Goal: Task Accomplishment & Management: Manage account settings

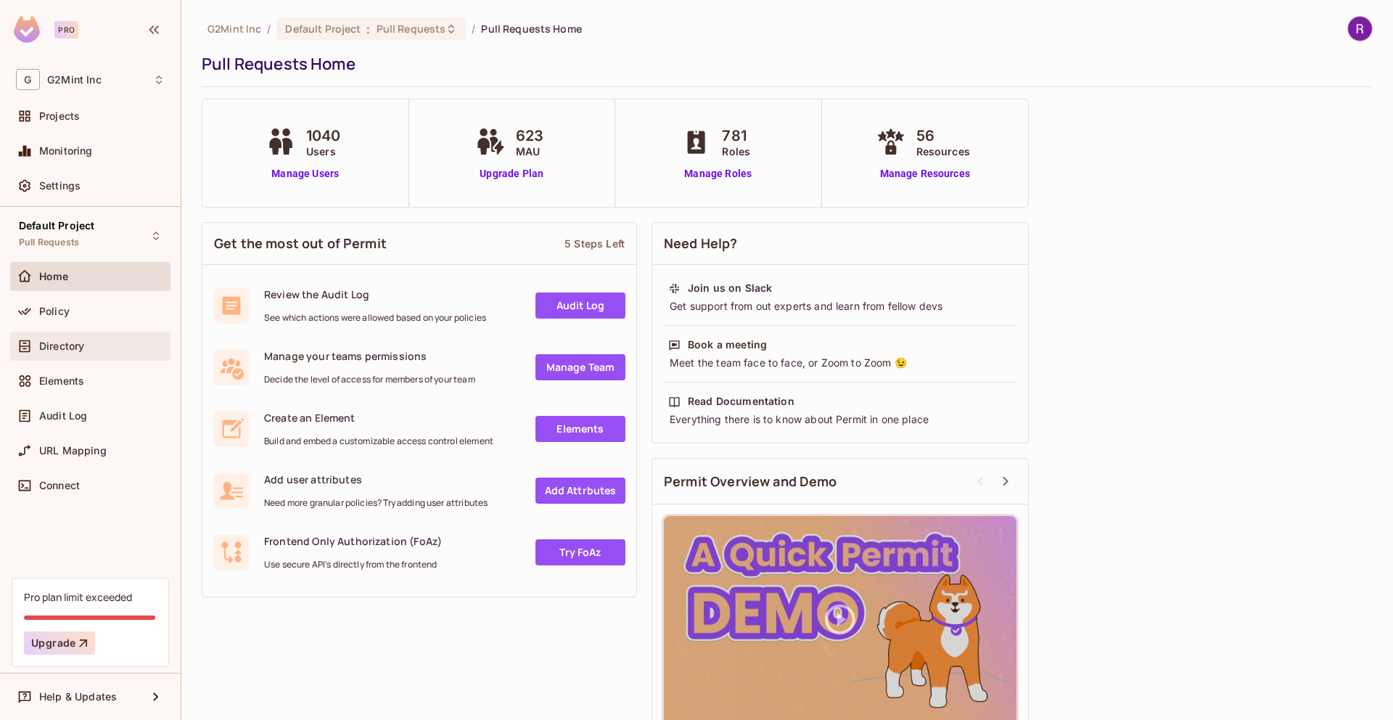
click at [89, 355] on div "Directory" at bounding box center [90, 346] width 160 height 29
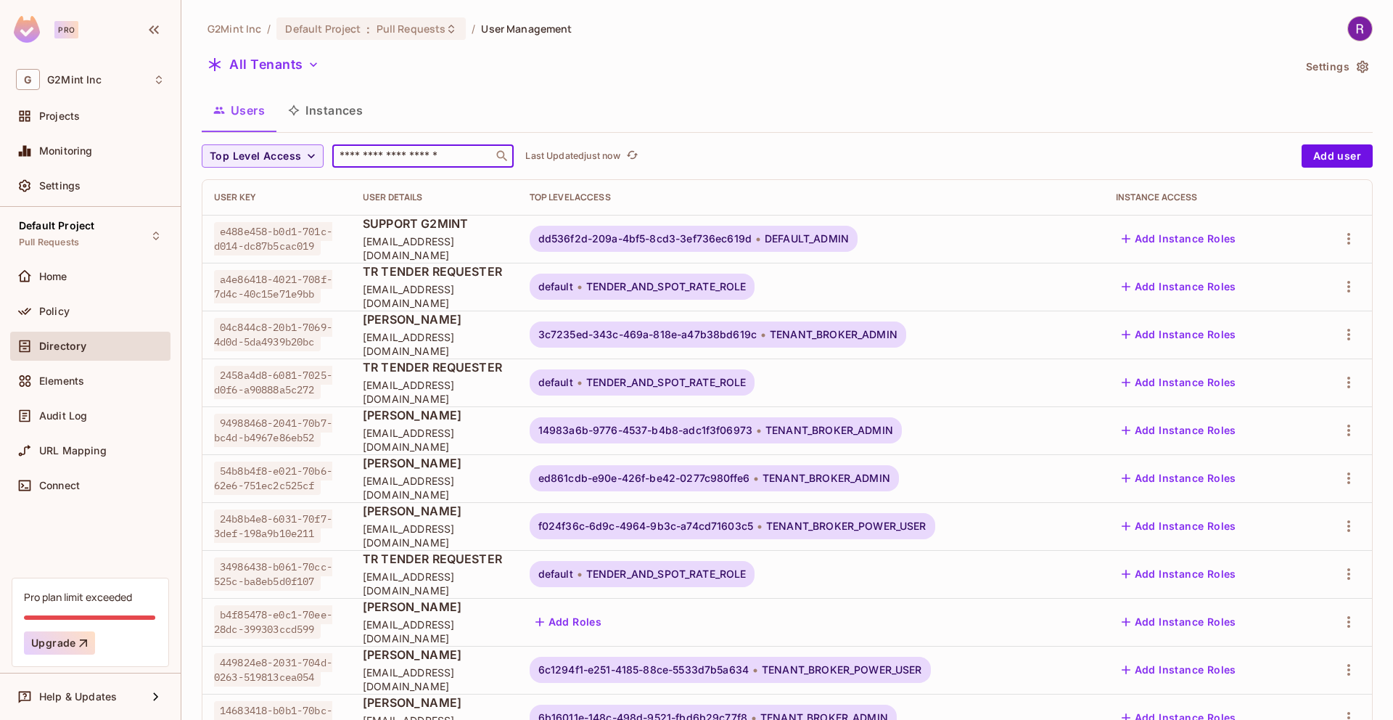
click at [386, 149] on input "text" at bounding box center [413, 156] width 152 height 15
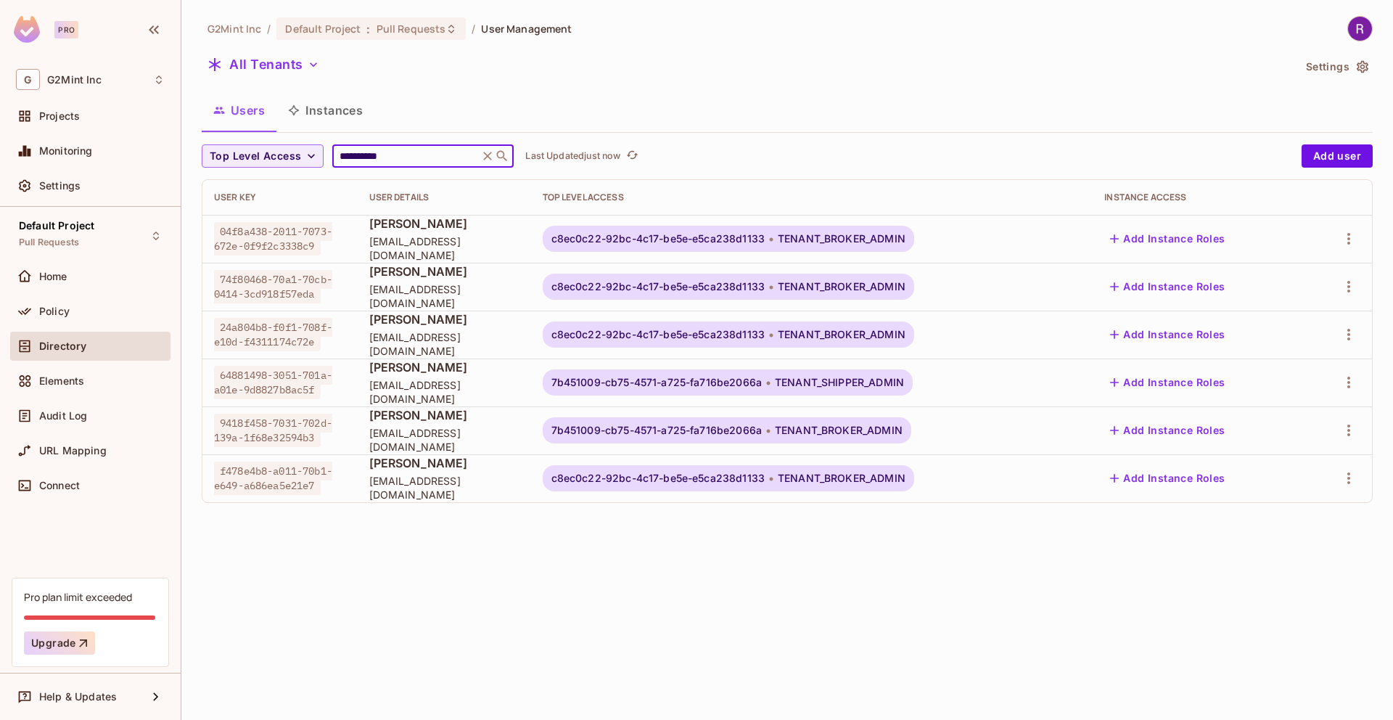
type input "**********"
click at [729, 88] on div "**********" at bounding box center [787, 265] width 1171 height 499
click at [1349, 376] on icon "button" at bounding box center [1348, 382] width 17 height 17
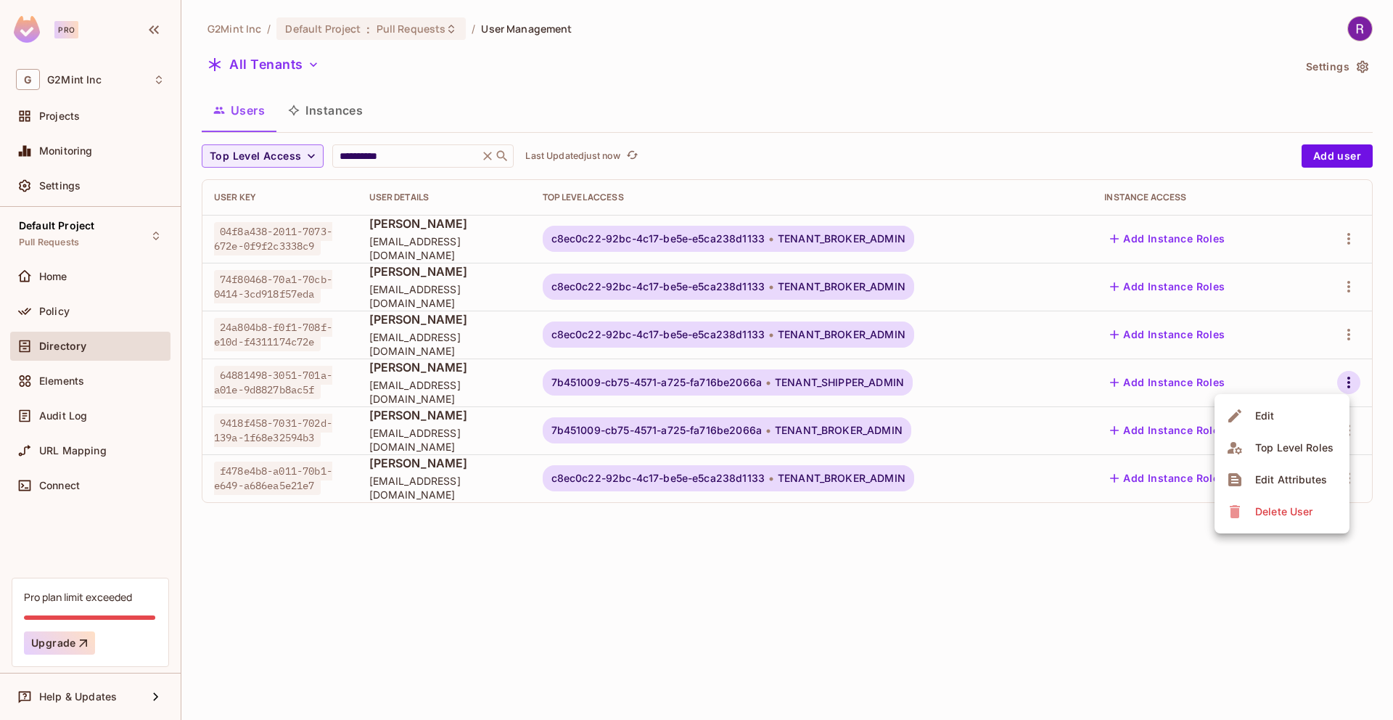
click at [1264, 485] on div "Edit Attributes" at bounding box center [1291, 479] width 72 height 15
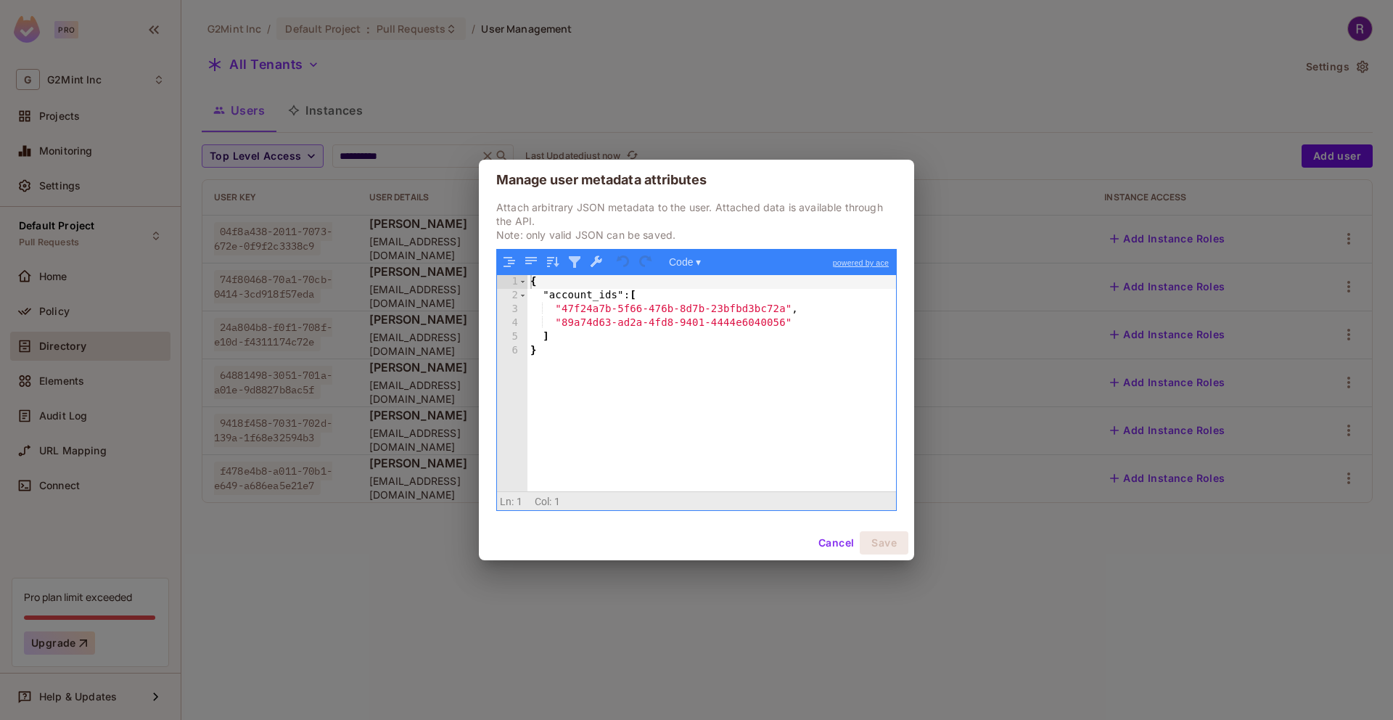
click at [827, 542] on button "Cancel" at bounding box center [836, 542] width 47 height 23
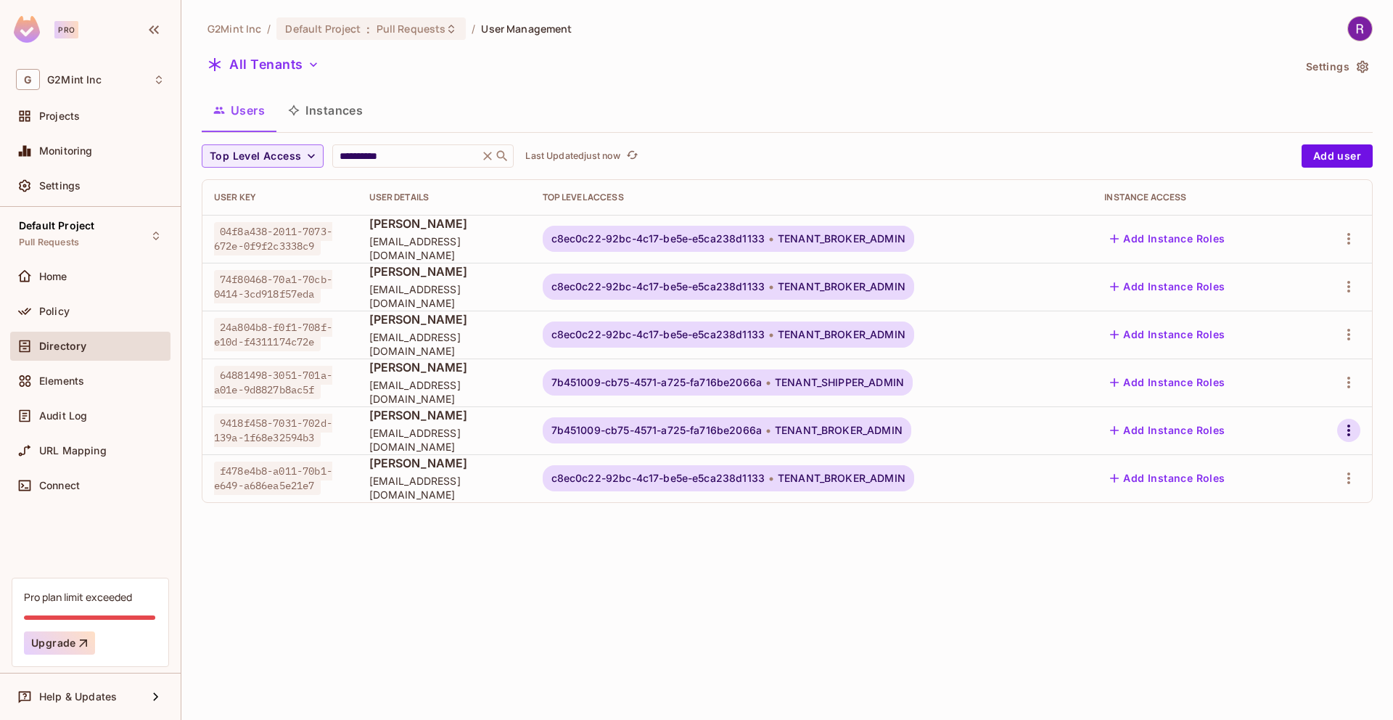
click at [1350, 428] on icon "button" at bounding box center [1348, 430] width 17 height 17
click at [620, 380] on div at bounding box center [696, 360] width 1393 height 720
click at [623, 379] on span "7b451009-cb75-4571-a725-fa716be2066a" at bounding box center [657, 383] width 210 height 12
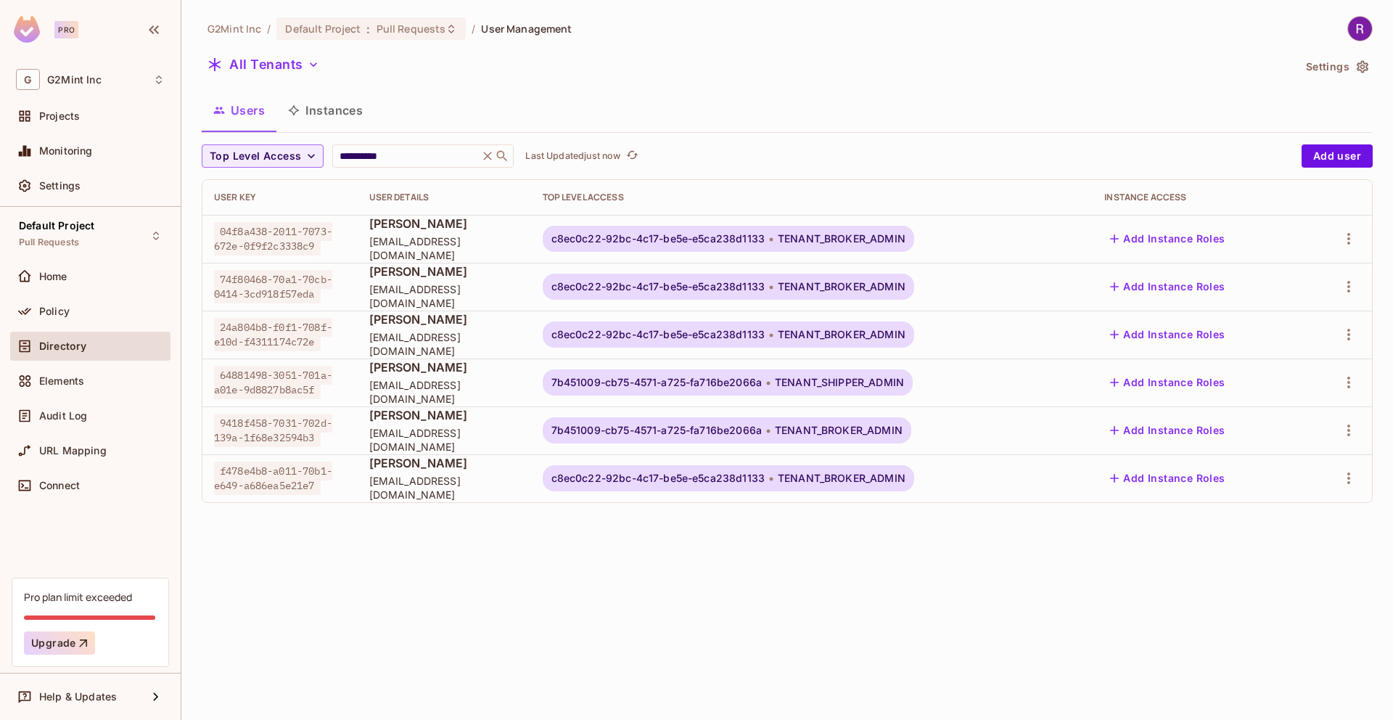
click at [788, 389] on body "**********" at bounding box center [696, 360] width 1393 height 720
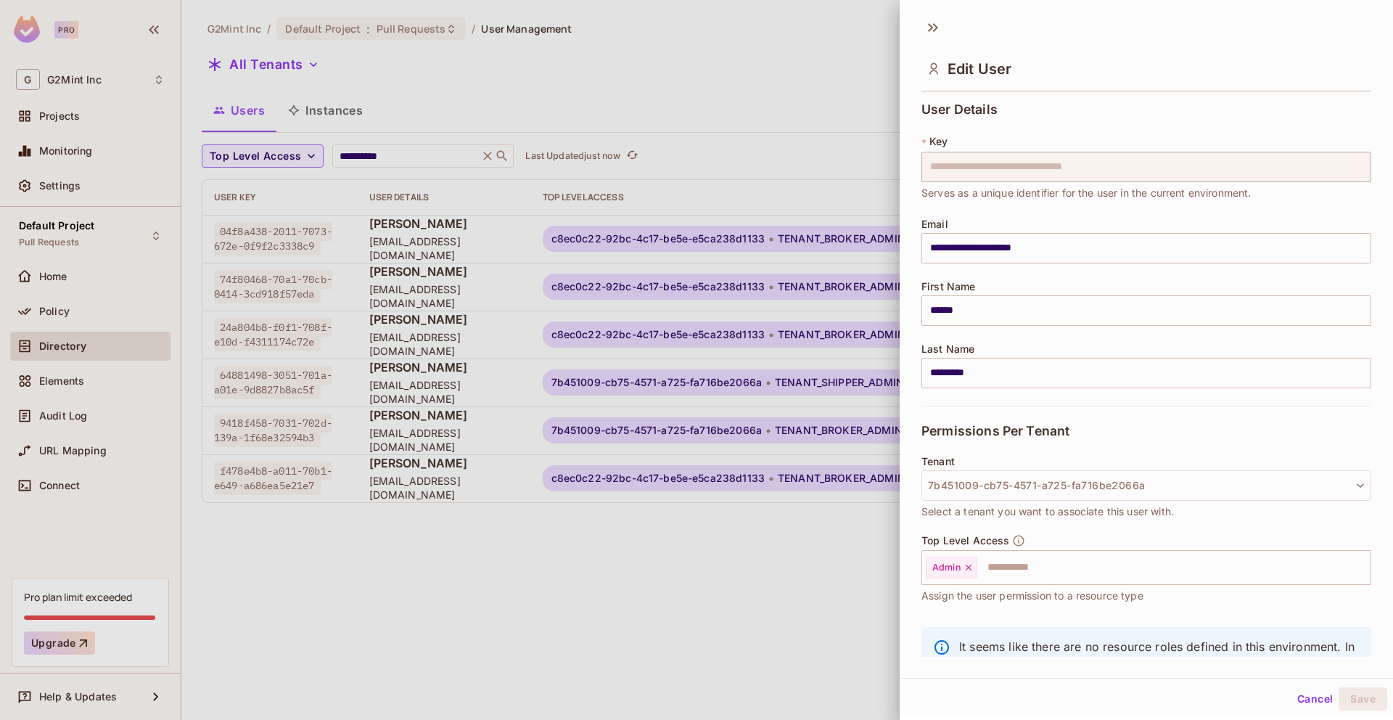
click at [785, 380] on div at bounding box center [696, 360] width 1393 height 720
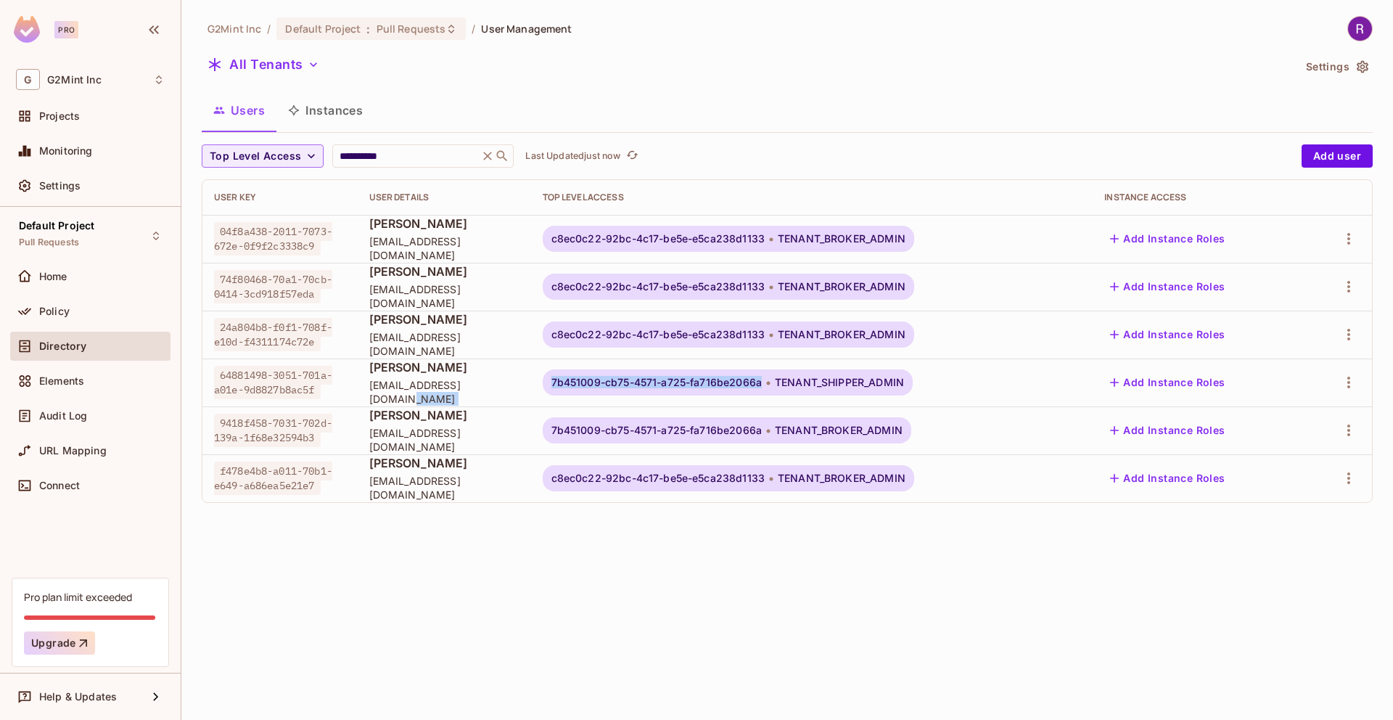
copy tr "7b451009-cb75-4571-a725-fa716be2066a"
copy span "-cb75-4571-a725-fa716be2066a"
copy span "b451009-cb75-4571-a725-fa716be2066a"
copy span "7b451009-cb75-4571-a725-fa716be2066a"
drag, startPoint x: 785, startPoint y: 380, endPoint x: 573, endPoint y: 383, distance: 212.7
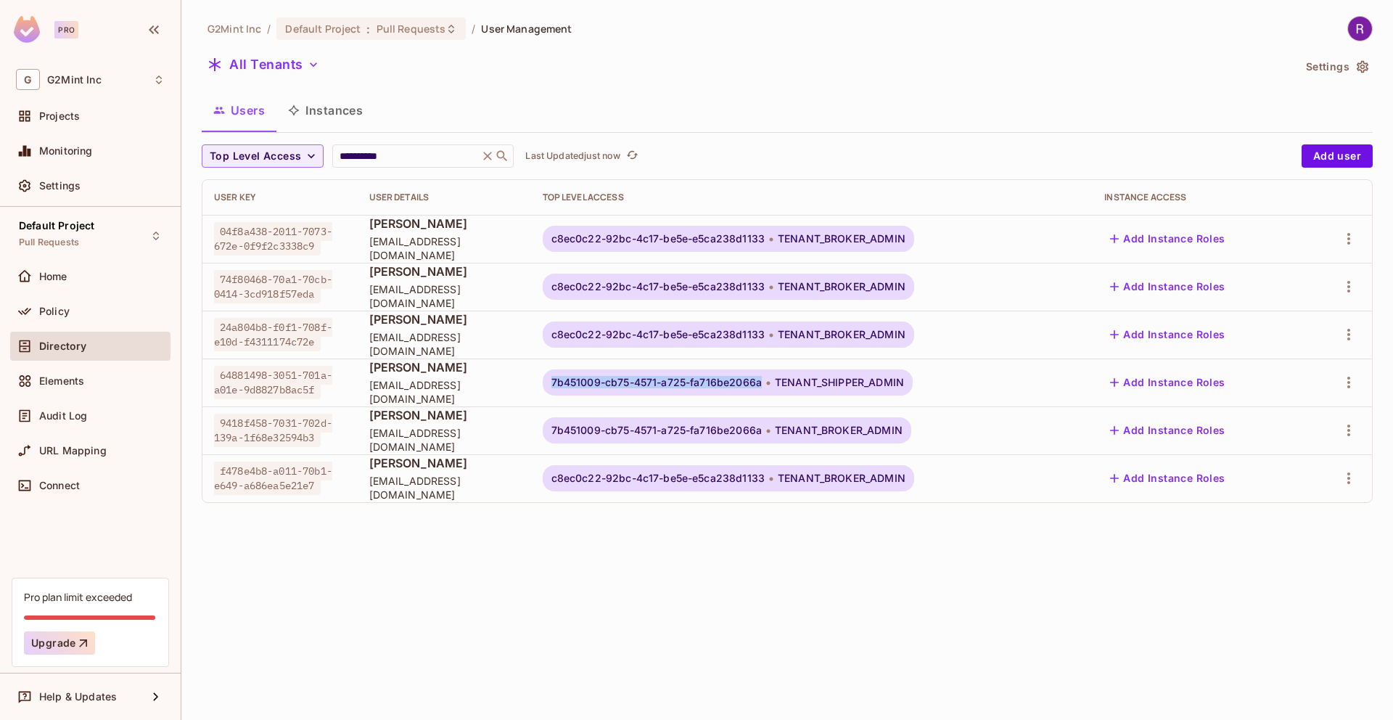
click at [573, 383] on div "7b451009-cb75-4571-a725-fa716be2066a TENANT_SHIPPER_ADMIN" at bounding box center [728, 382] width 370 height 26
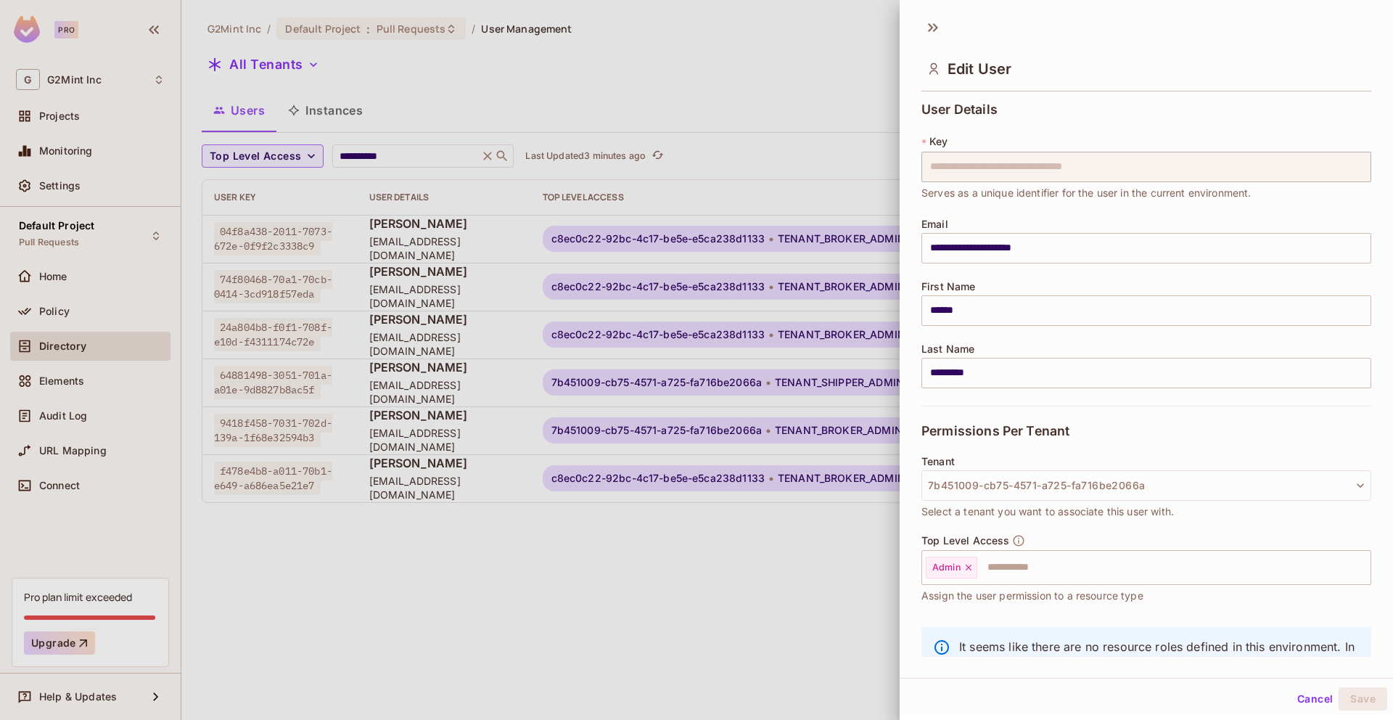
click at [672, 364] on div at bounding box center [696, 360] width 1393 height 720
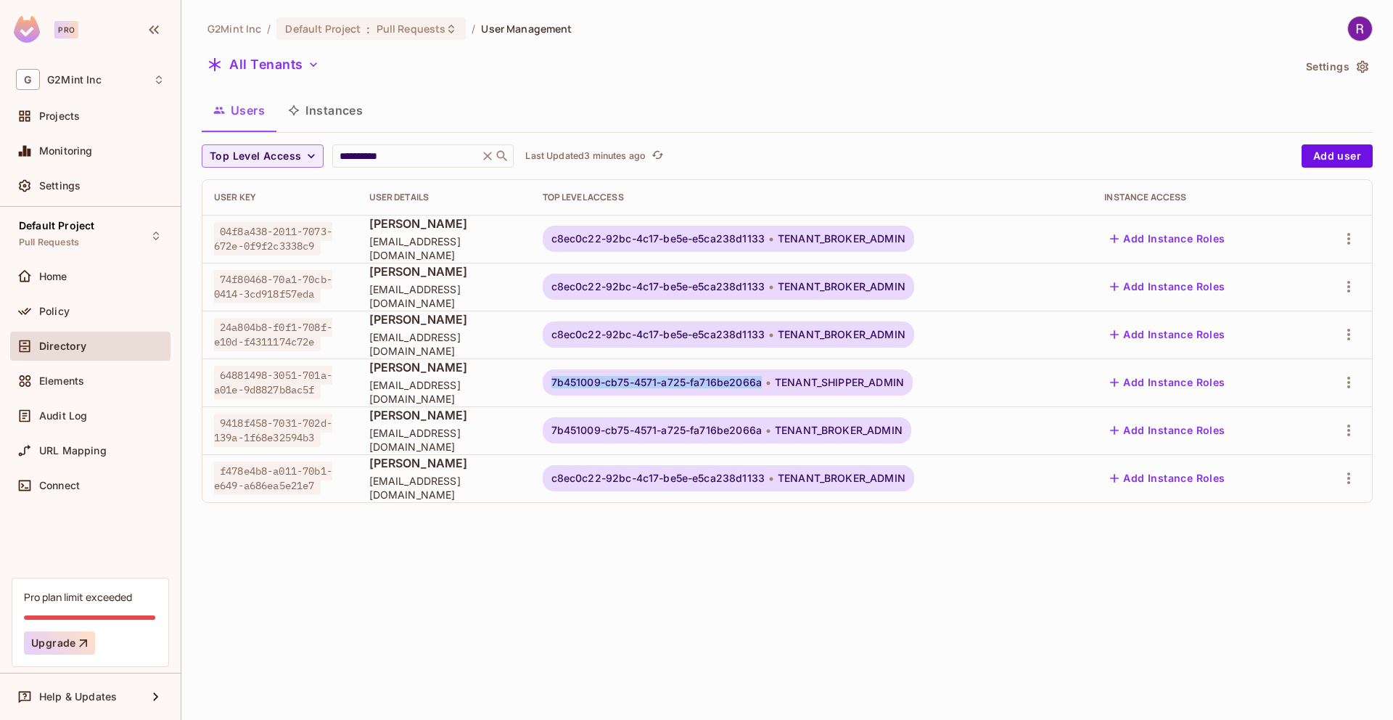
copy span "7b451009-cb75-4571-a725-fa716be2066a"
drag, startPoint x: 787, startPoint y: 380, endPoint x: 578, endPoint y: 378, distance: 209.0
click at [578, 378] on div "7b451009-cb75-4571-a725-fa716be2066a TENANT_SHIPPER_ADMIN" at bounding box center [728, 382] width 370 height 26
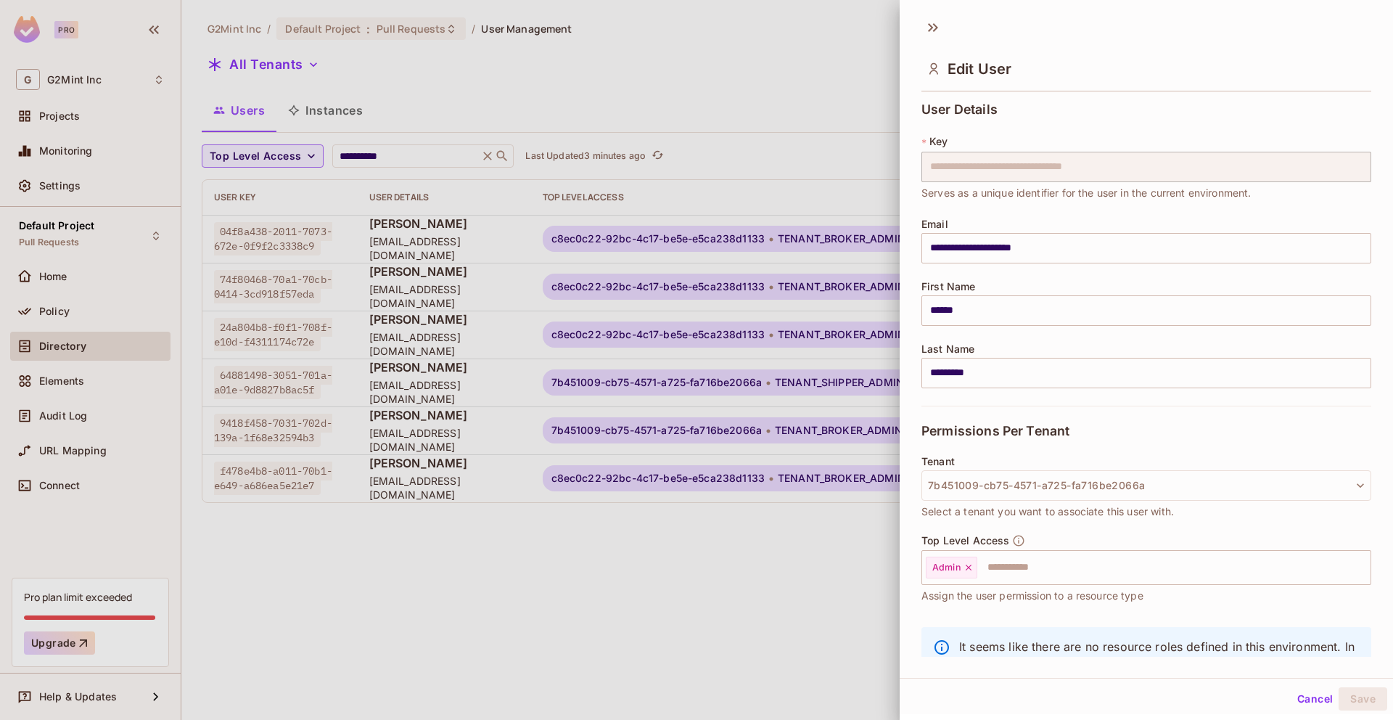
click at [823, 95] on div at bounding box center [696, 360] width 1393 height 720
